Goal: Task Accomplishment & Management: Manage account settings

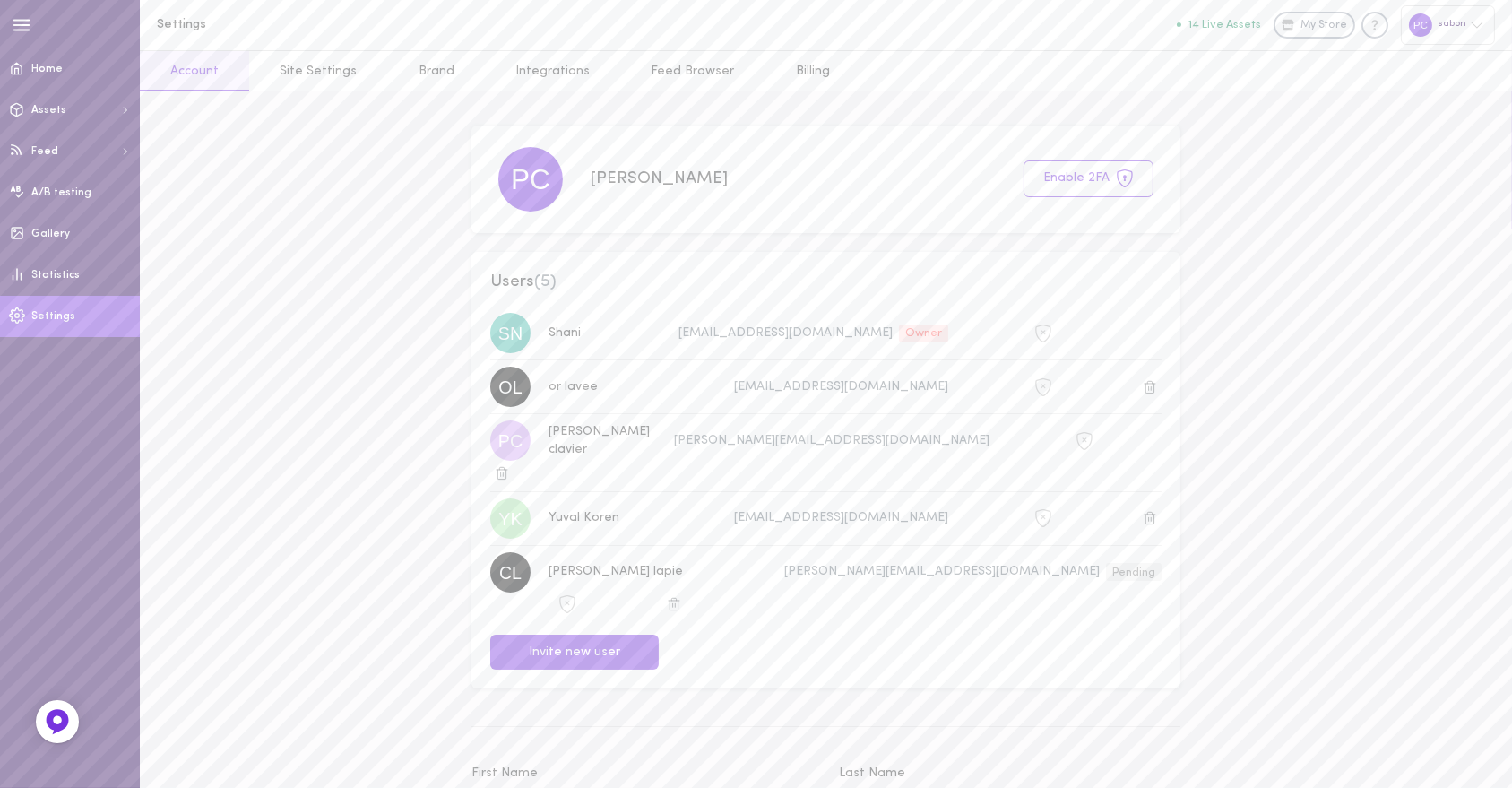
click at [1469, 21] on div "sabon" at bounding box center [1448, 24] width 94 height 38
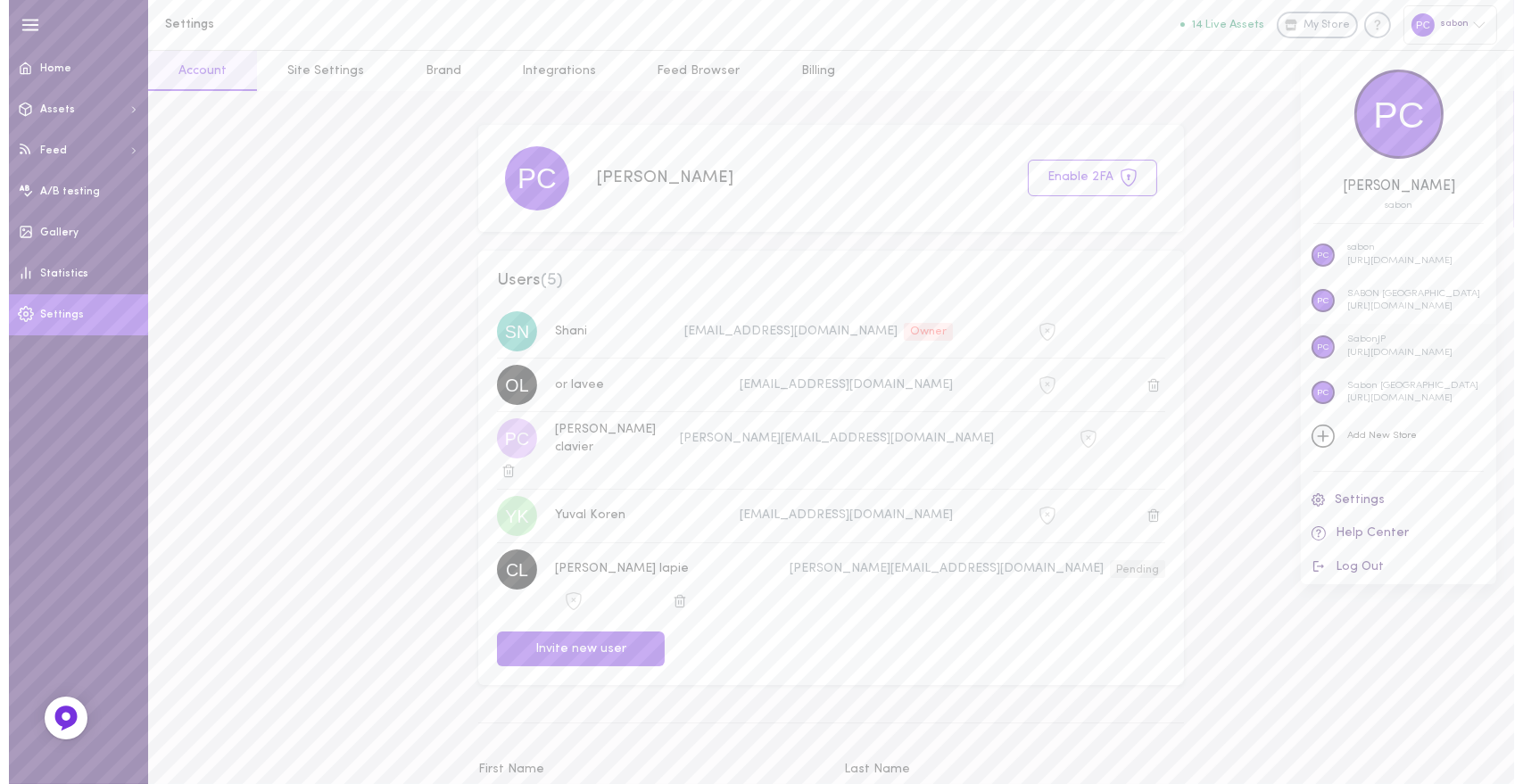
scroll to position [6, 0]
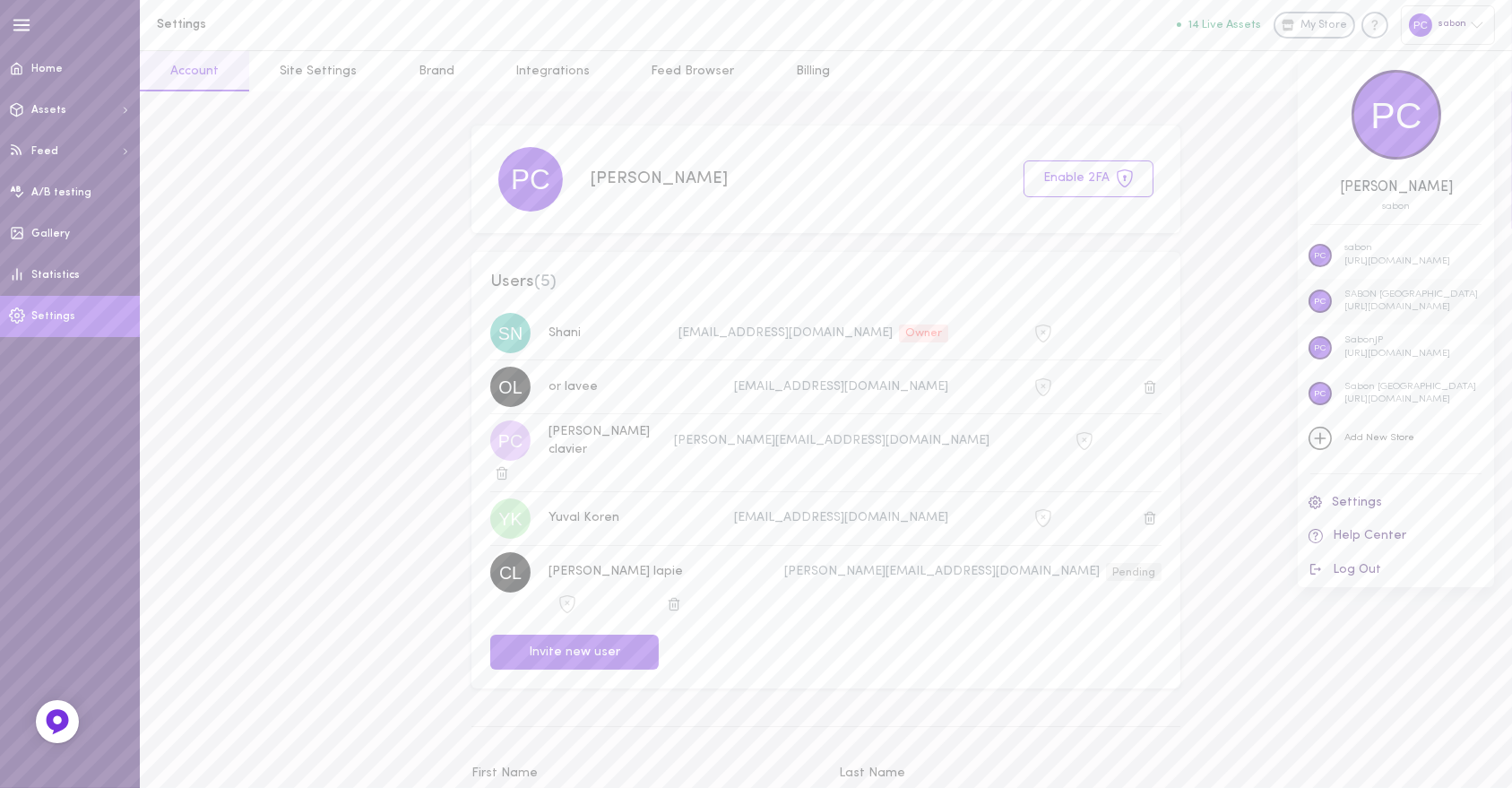
click at [1388, 308] on p "[URL][DOMAIN_NAME]" at bounding box center [1412, 308] width 134 height 13
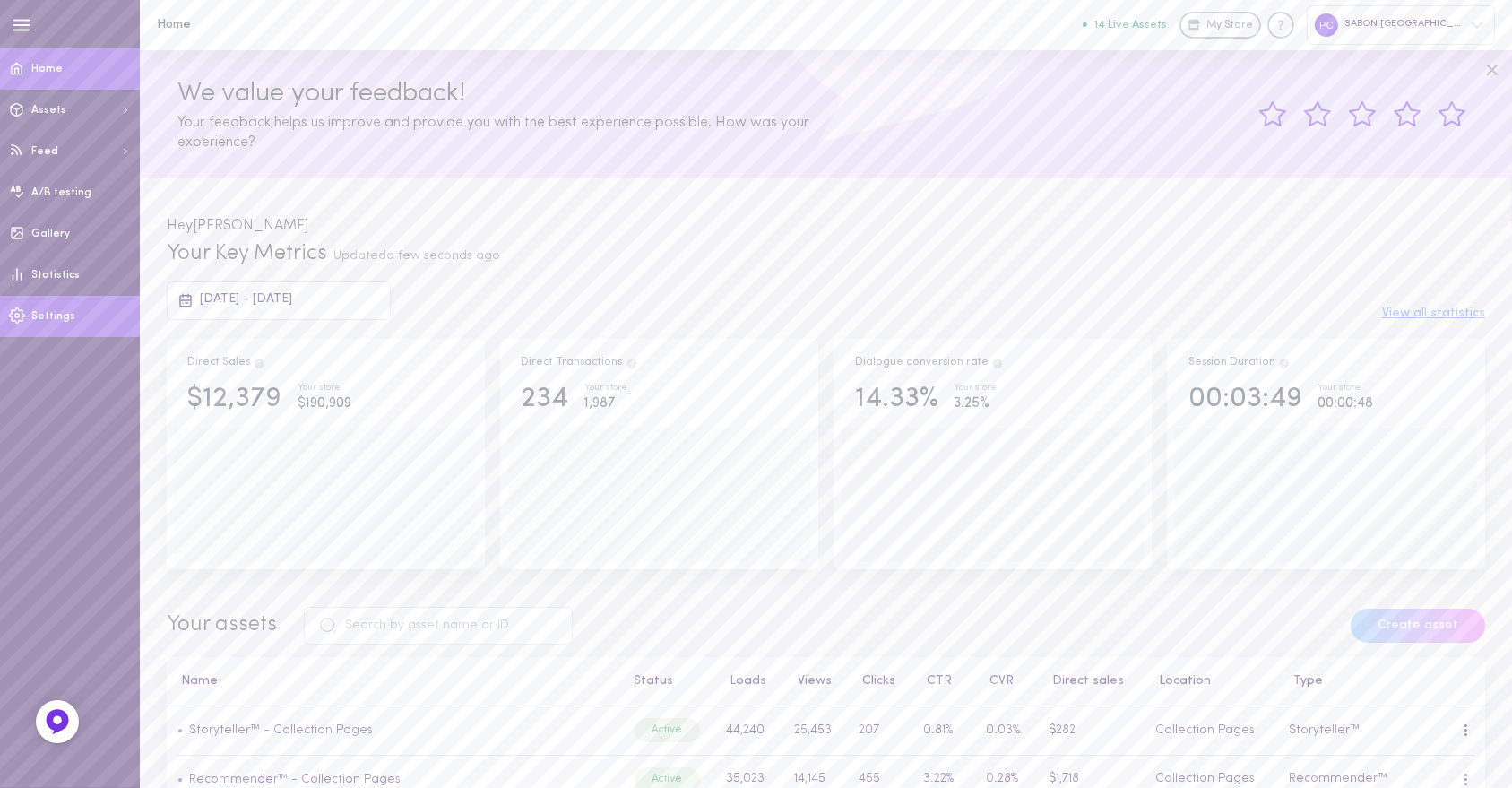
click at [60, 327] on link "Settings" at bounding box center [70, 316] width 140 height 41
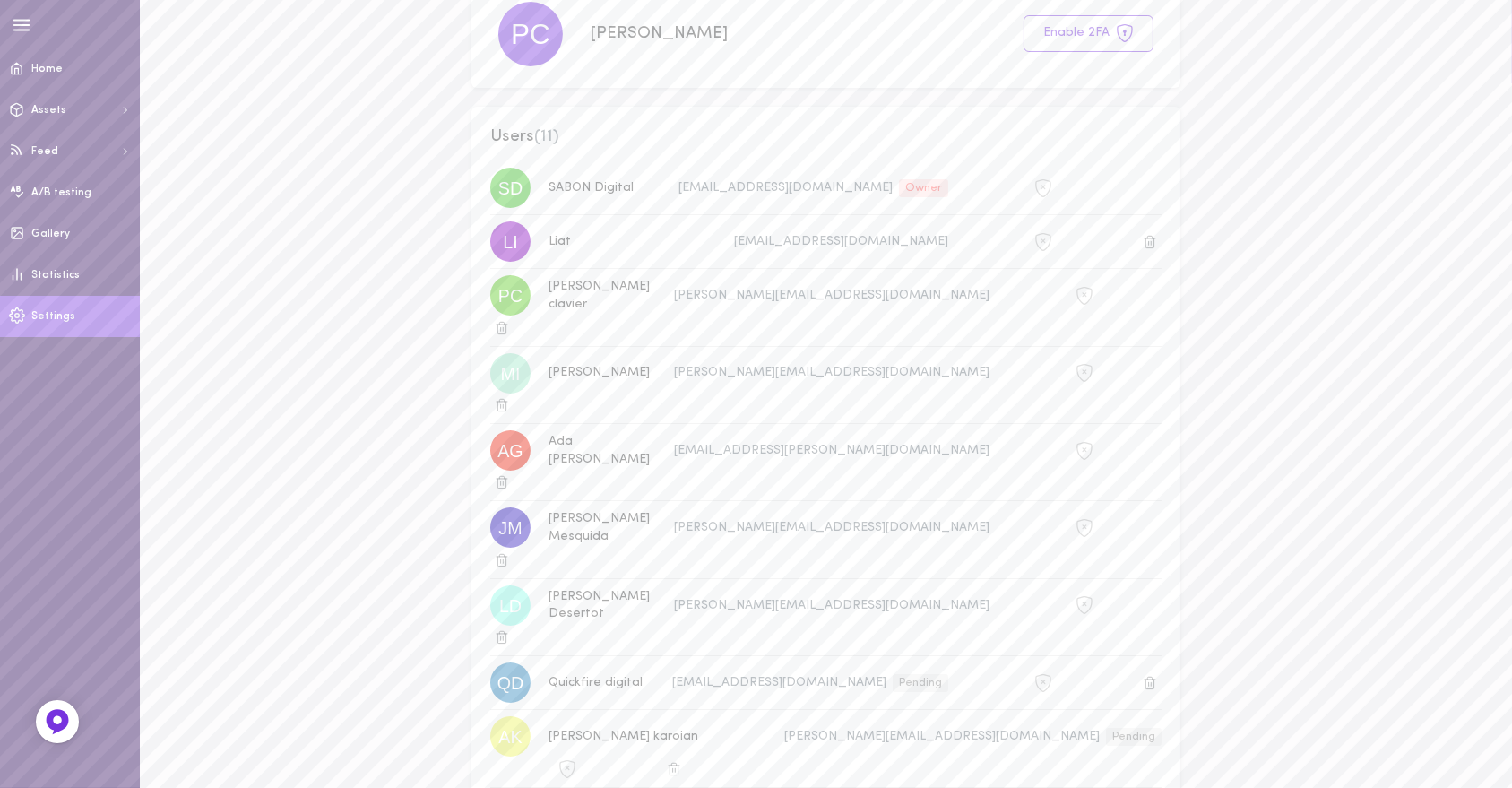
scroll to position [299, 0]
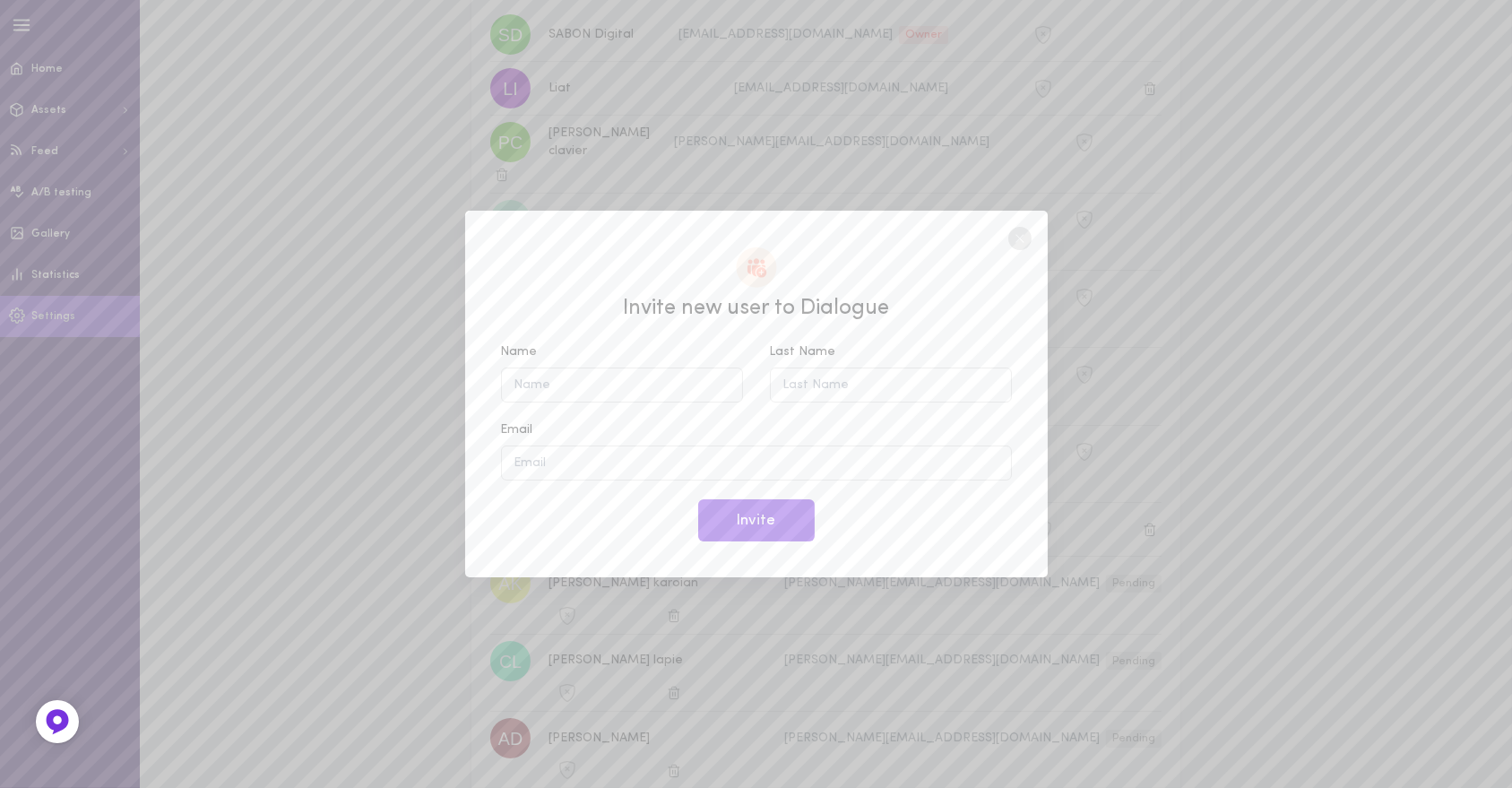
click at [1010, 237] on circle at bounding box center [1020, 238] width 23 height 23
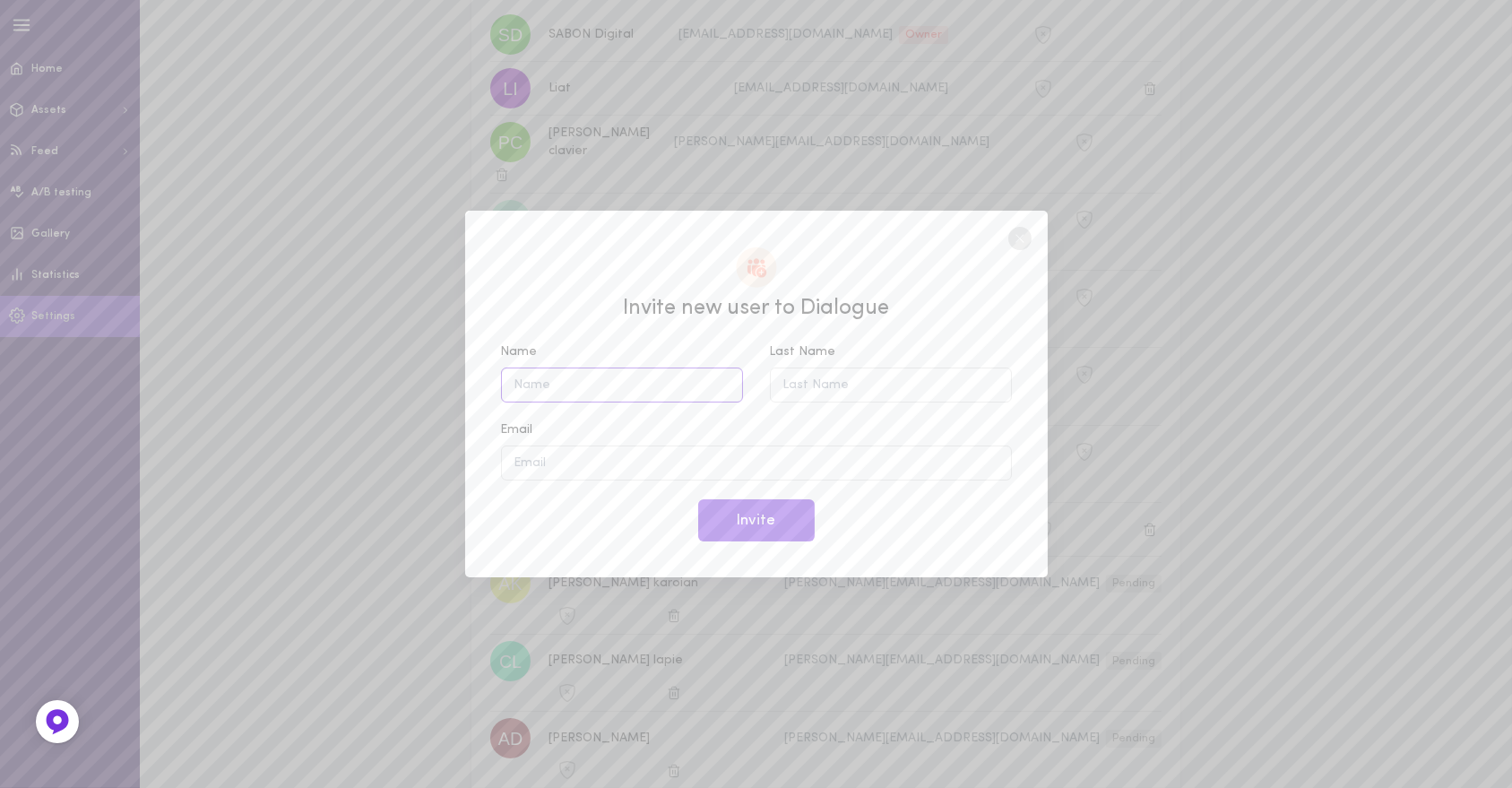
click at [548, 391] on input "Name" at bounding box center [622, 385] width 242 height 35
click at [545, 457] on input "Email" at bounding box center [756, 463] width 511 height 35
paste input "carole.verger@sabon.com"
type input "carole.verger@sabon.com"
click at [556, 394] on input "Name" at bounding box center [622, 385] width 242 height 35
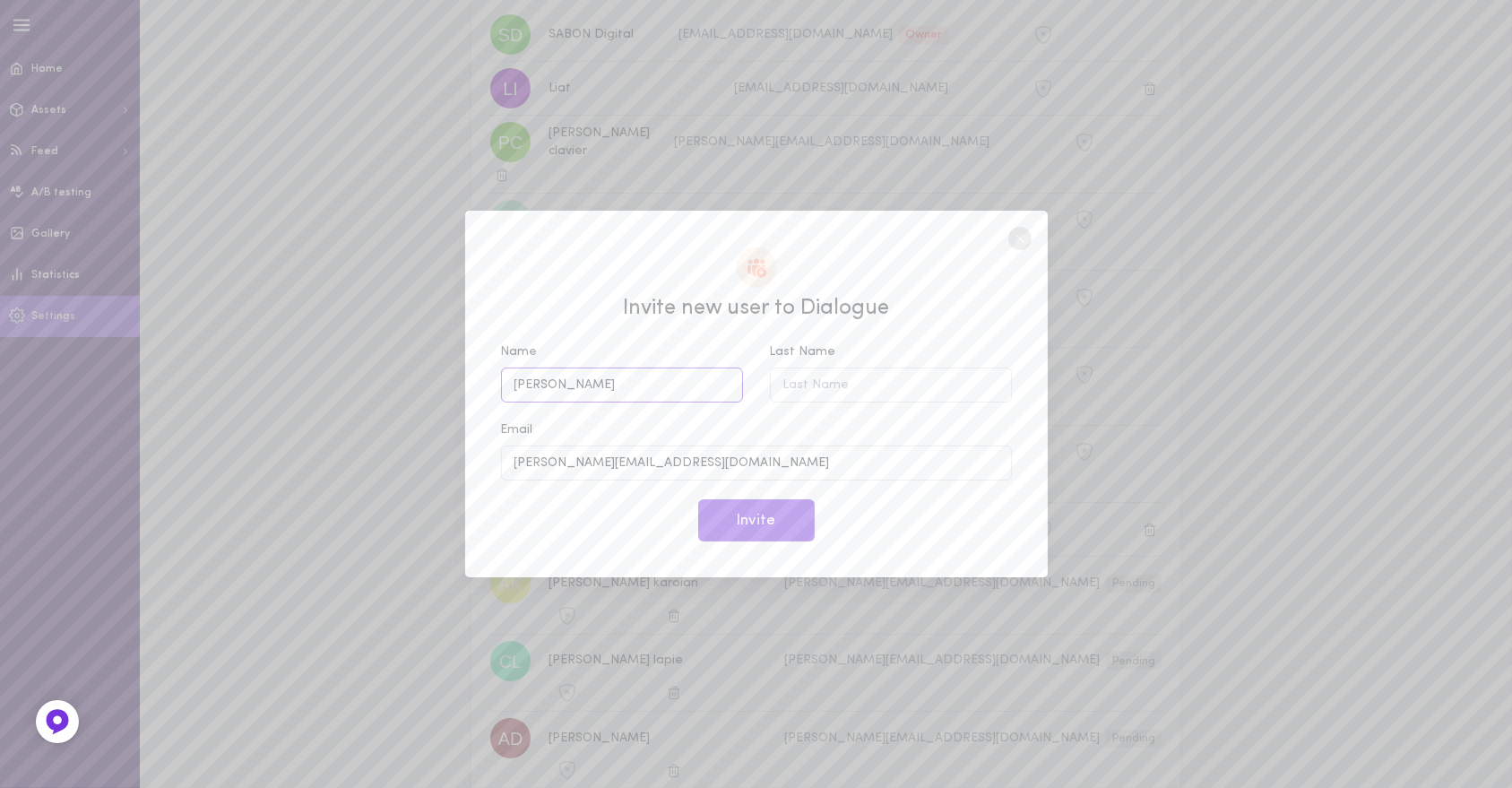
type input "Carole"
click at [874, 367] on input "Last Name" at bounding box center [891, 385] width 242 height 35
type input "Verger"
click at [773, 523] on button "Invite" at bounding box center [756, 520] width 116 height 42
